Goal: Transaction & Acquisition: Obtain resource

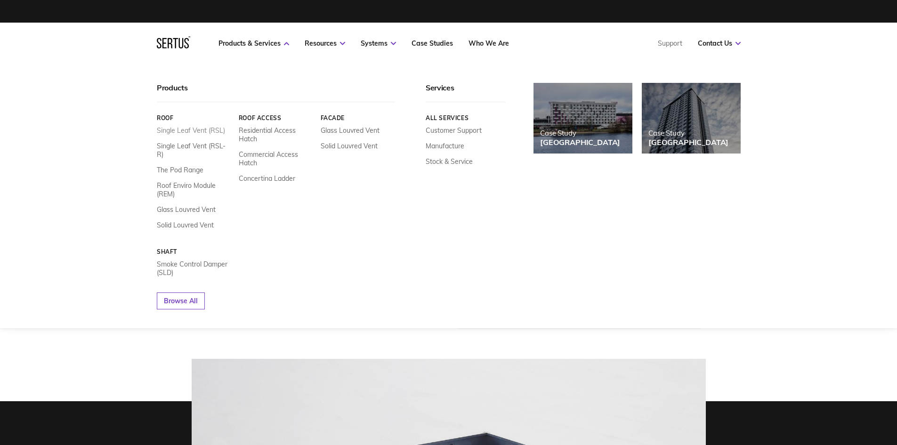
click at [175, 131] on link "Single Leaf Vent (RSL)" at bounding box center [191, 130] width 68 height 8
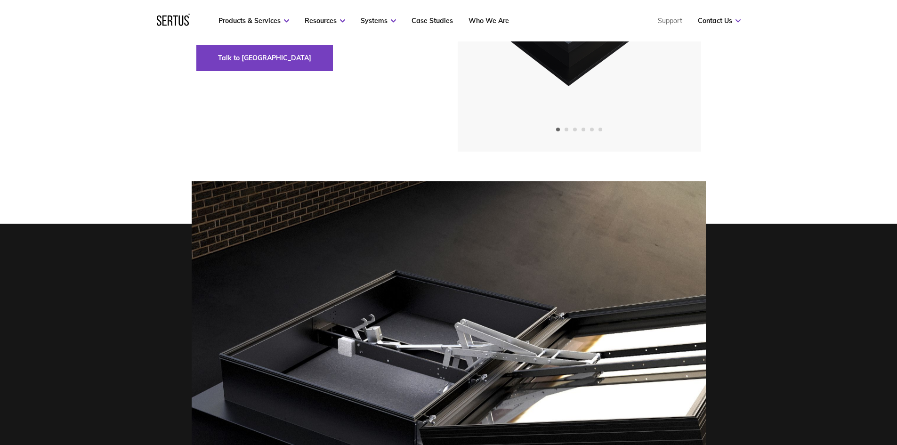
scroll to position [236, 0]
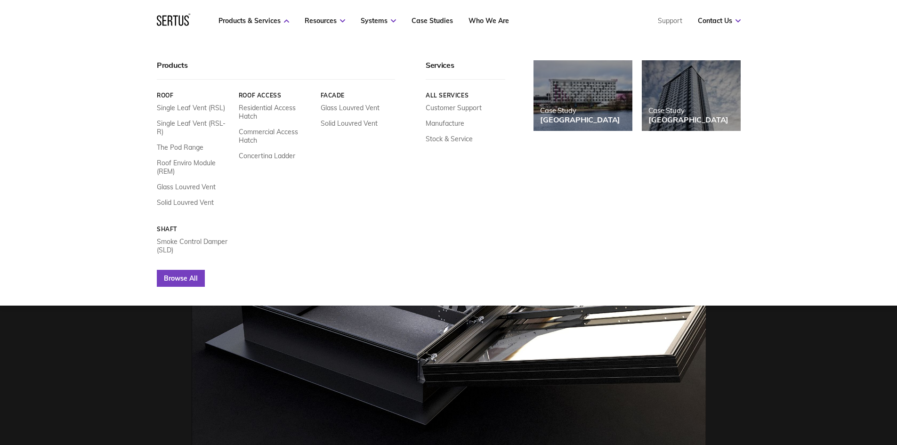
click at [191, 270] on link "Browse All" at bounding box center [181, 278] width 48 height 17
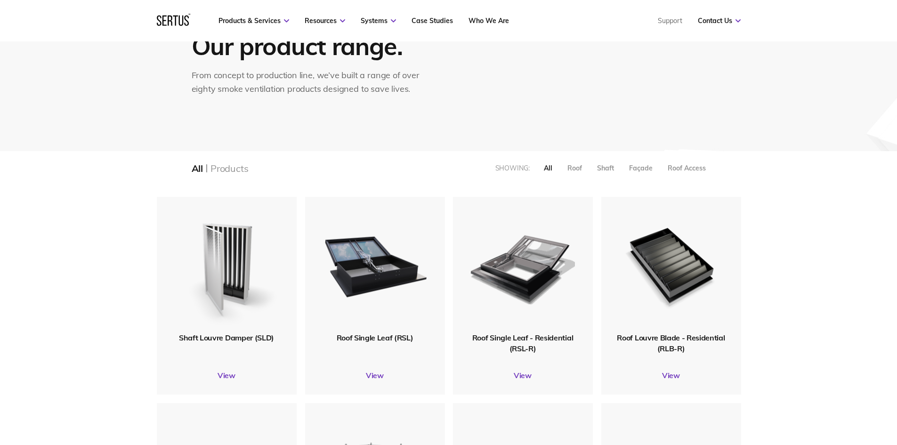
scroll to position [94, 0]
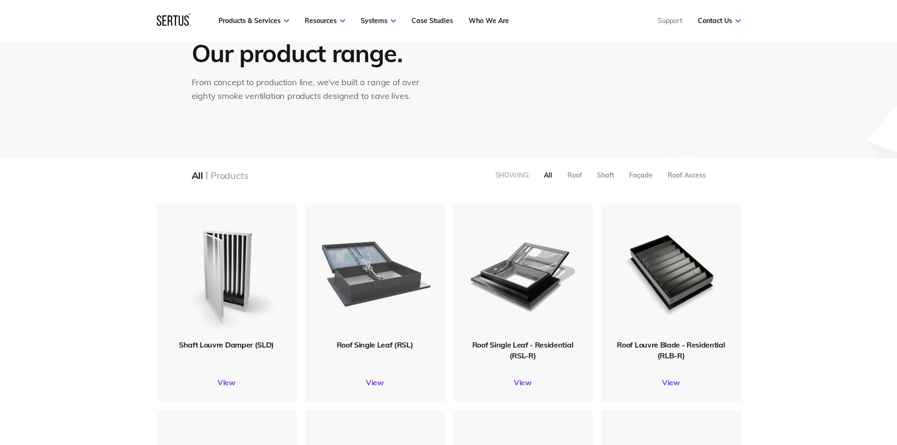
click at [396, 292] on img at bounding box center [374, 272] width 113 height 138
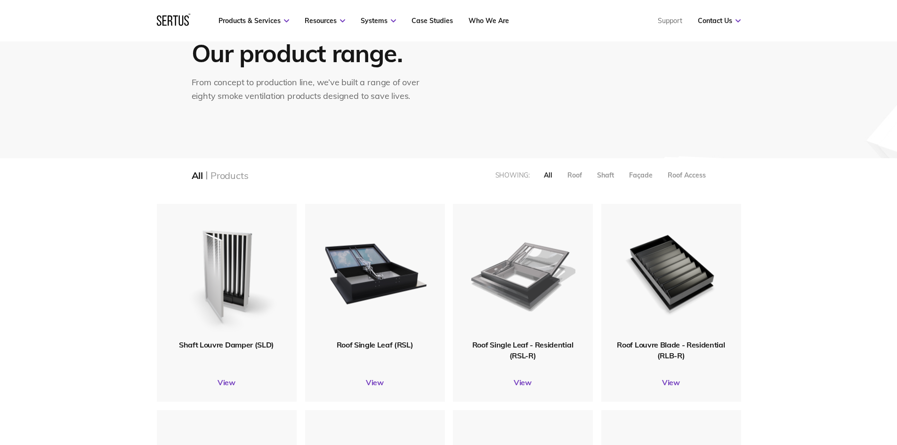
scroll to position [1244, 599]
click at [547, 282] on img at bounding box center [523, 272] width 106 height 130
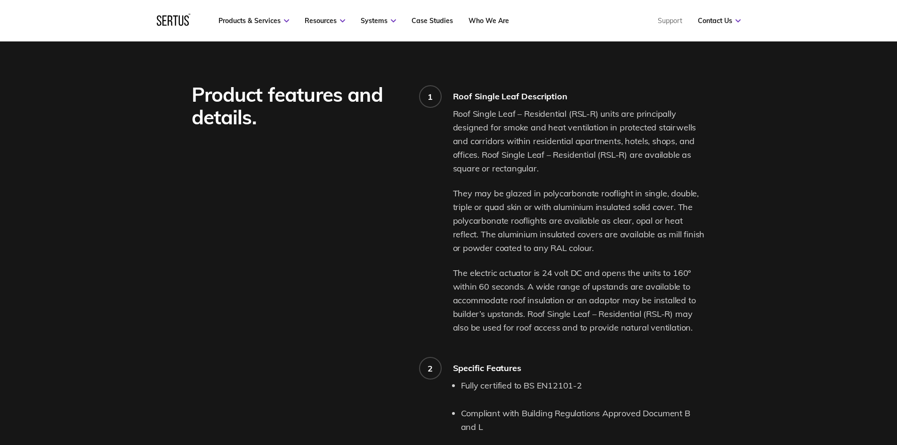
scroll to position [659, 0]
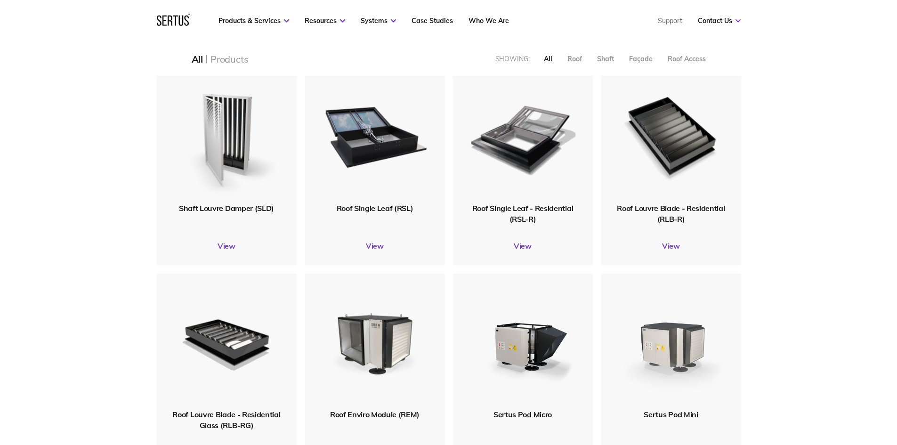
scroll to position [236, 0]
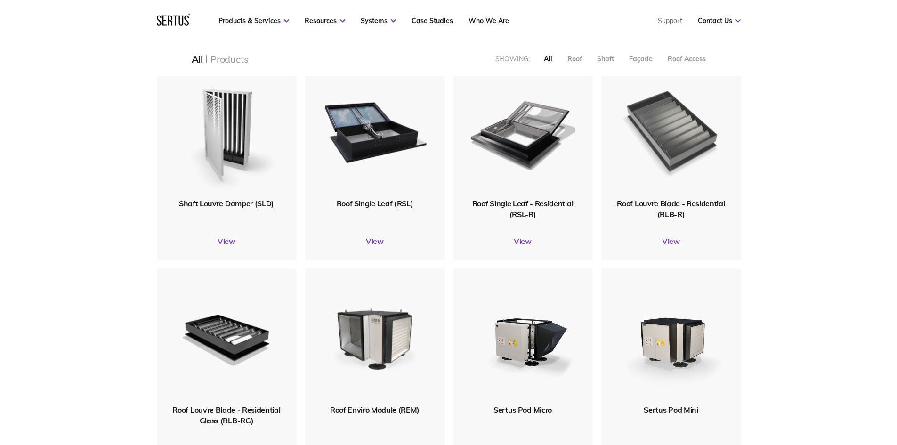
click at [664, 154] on img at bounding box center [671, 130] width 113 height 138
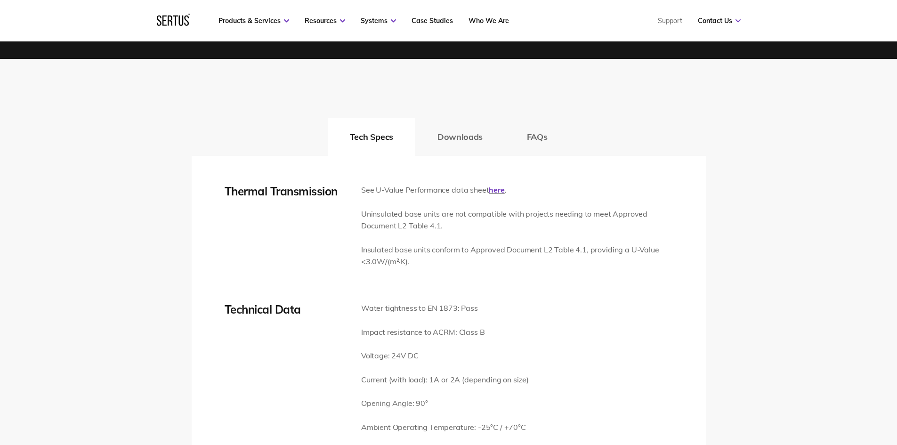
scroll to position [1366, 0]
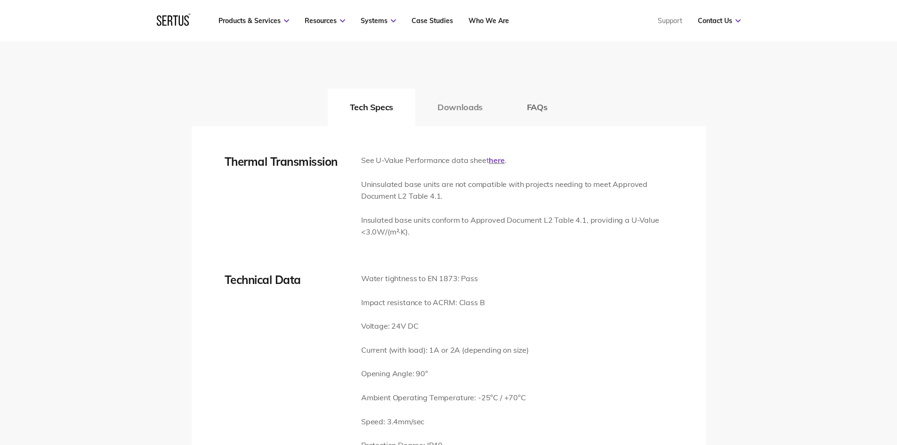
click at [452, 109] on button "Downloads" at bounding box center [459, 108] width 89 height 38
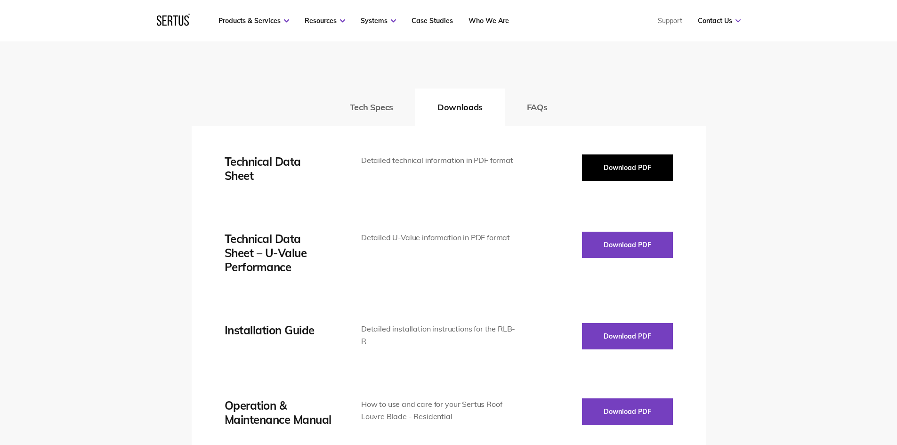
click at [632, 172] on button "Download PDF" at bounding box center [627, 167] width 91 height 26
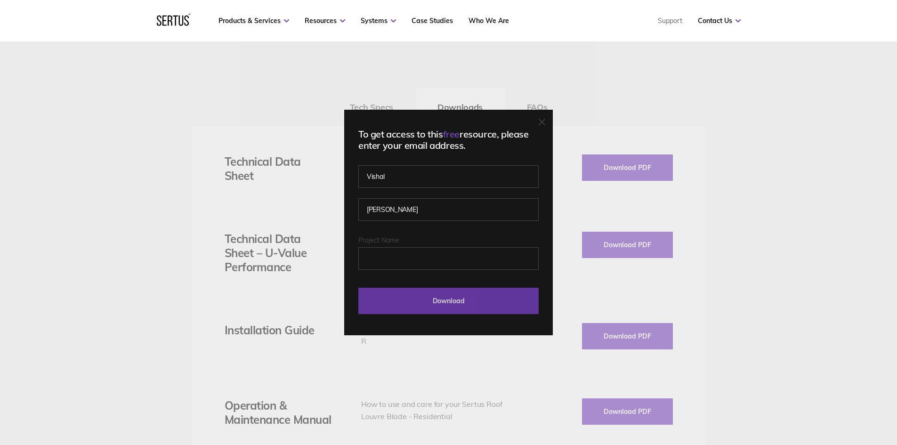
click at [423, 302] on input "Download" at bounding box center [448, 301] width 180 height 26
